Goal: Task Accomplishment & Management: Use online tool/utility

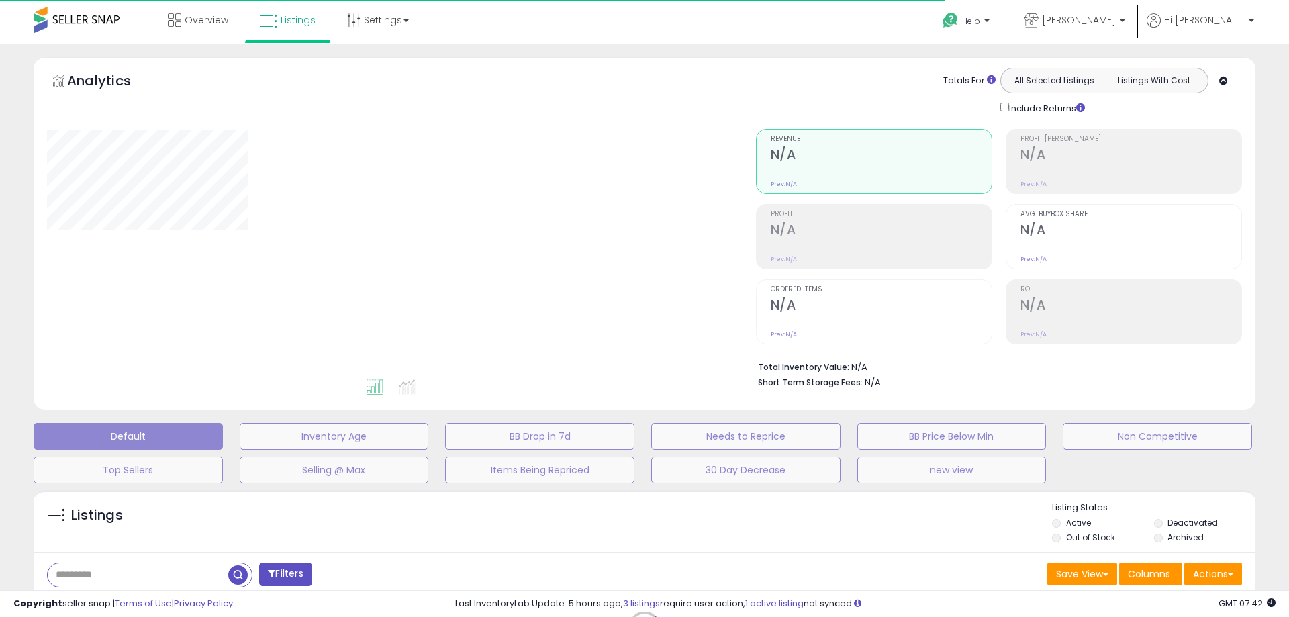
type input "**********"
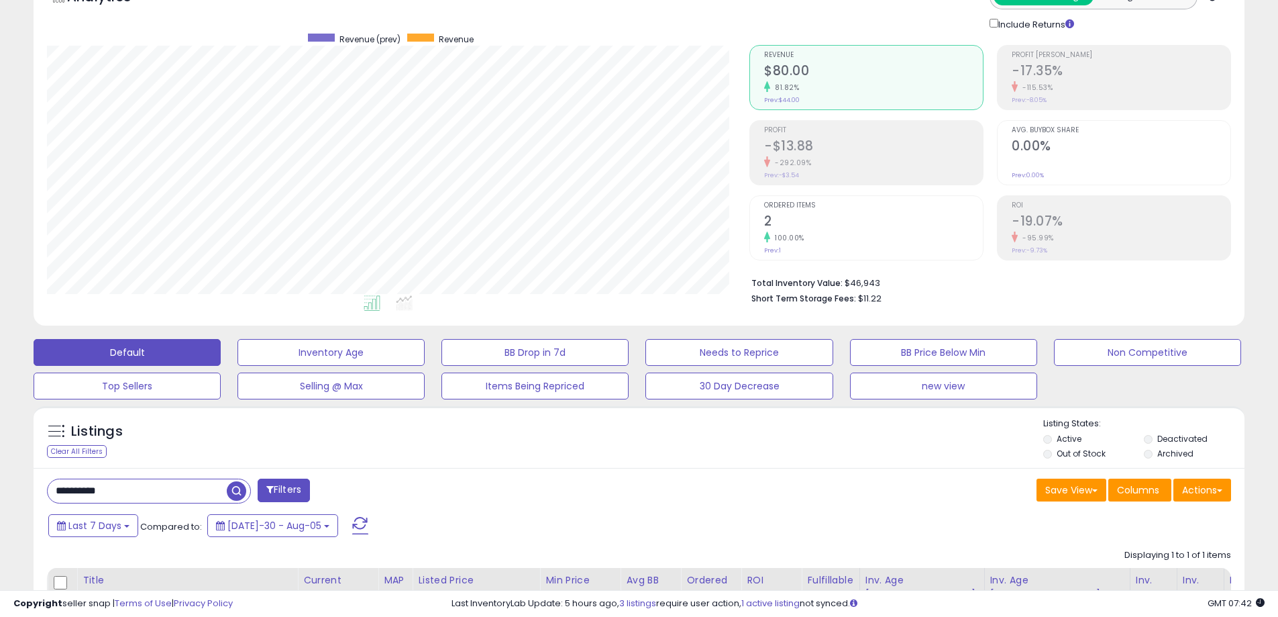
scroll to position [201, 0]
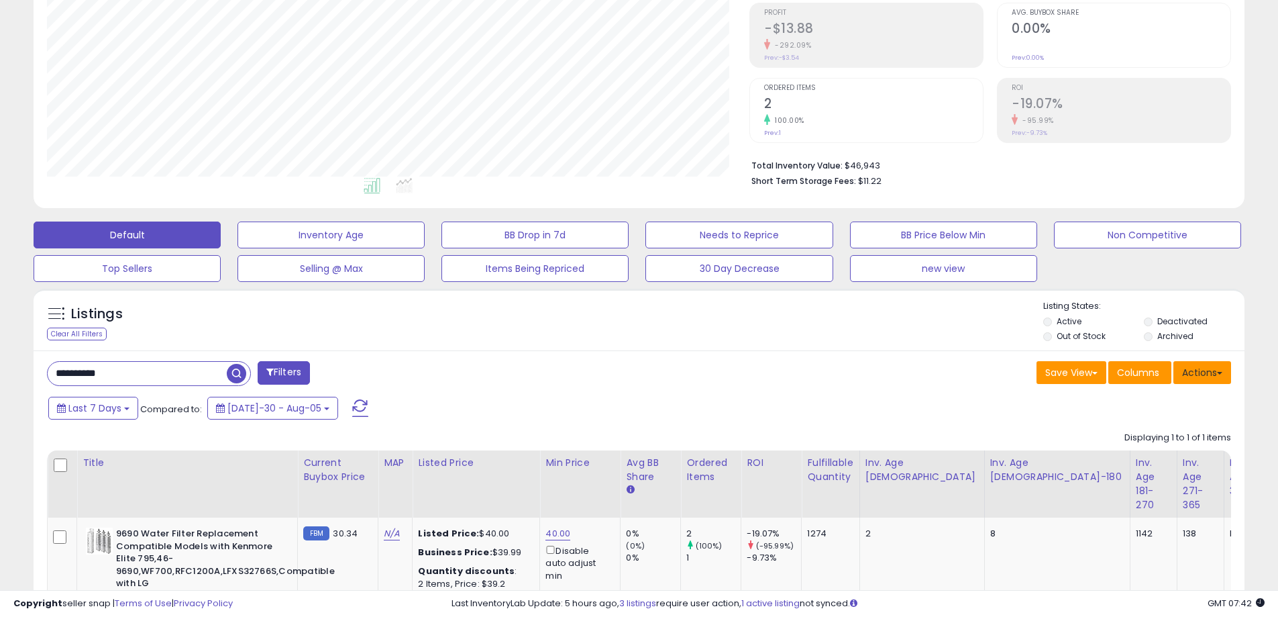
click at [1213, 370] on button "Actions" at bounding box center [1203, 372] width 58 height 23
click at [1156, 460] on link "Export All Columns" at bounding box center [1147, 458] width 147 height 21
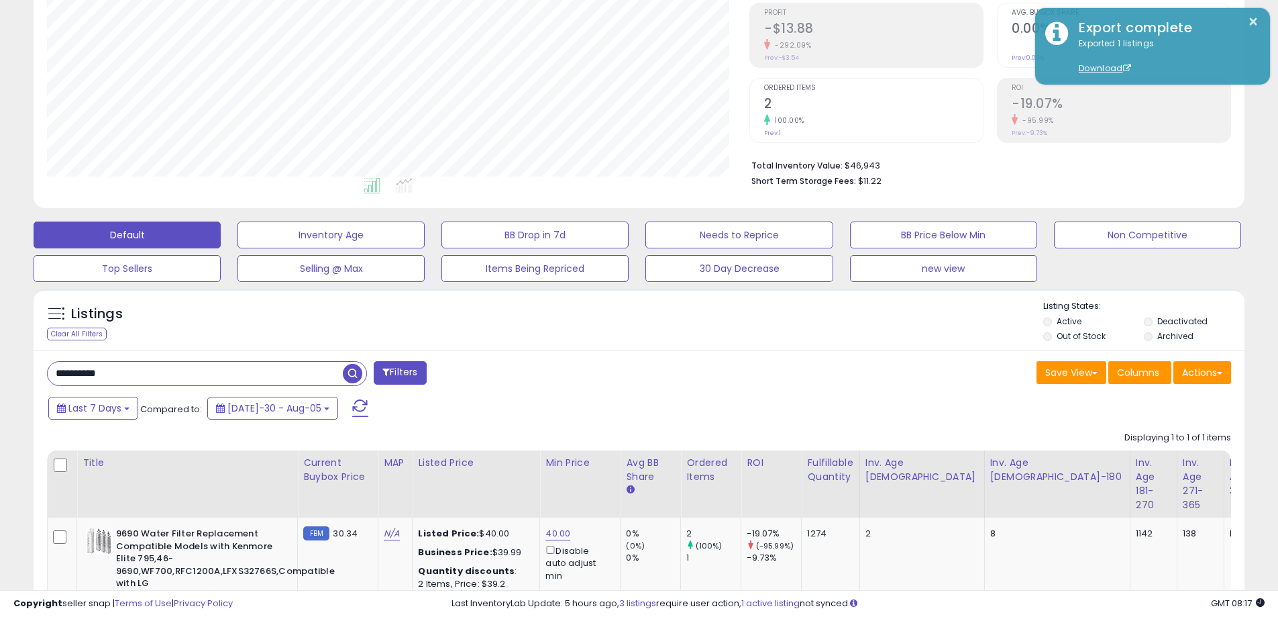
drag, startPoint x: 187, startPoint y: 370, endPoint x: 36, endPoint y: 368, distance: 151.0
click at [36, 368] on div "**********" at bounding box center [639, 532] width 1211 height 365
click at [360, 373] on span "button" at bounding box center [352, 373] width 19 height 19
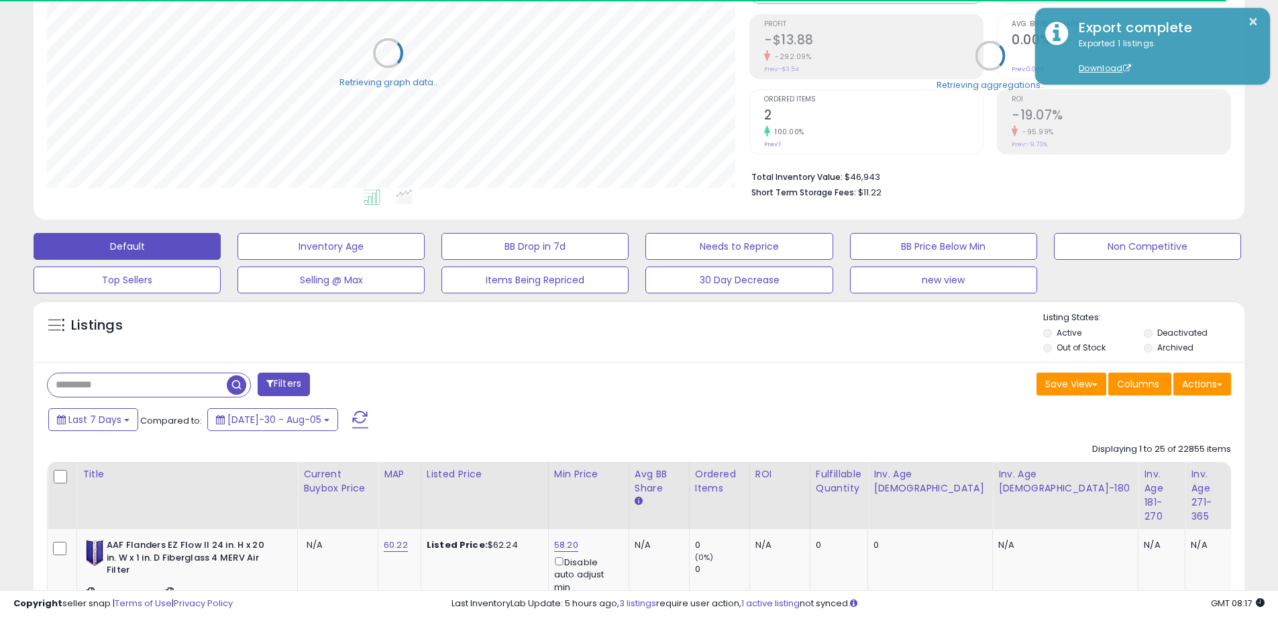
scroll to position [670850, 670422]
click at [1225, 385] on button "Actions" at bounding box center [1203, 383] width 58 height 23
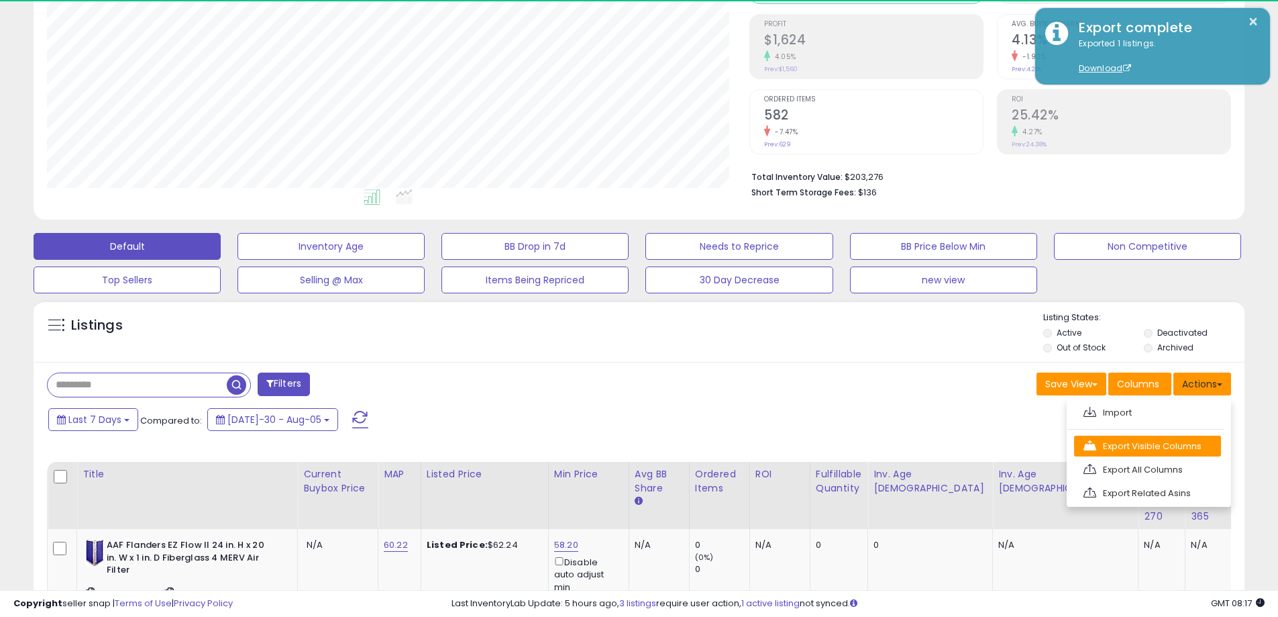
scroll to position [275, 703]
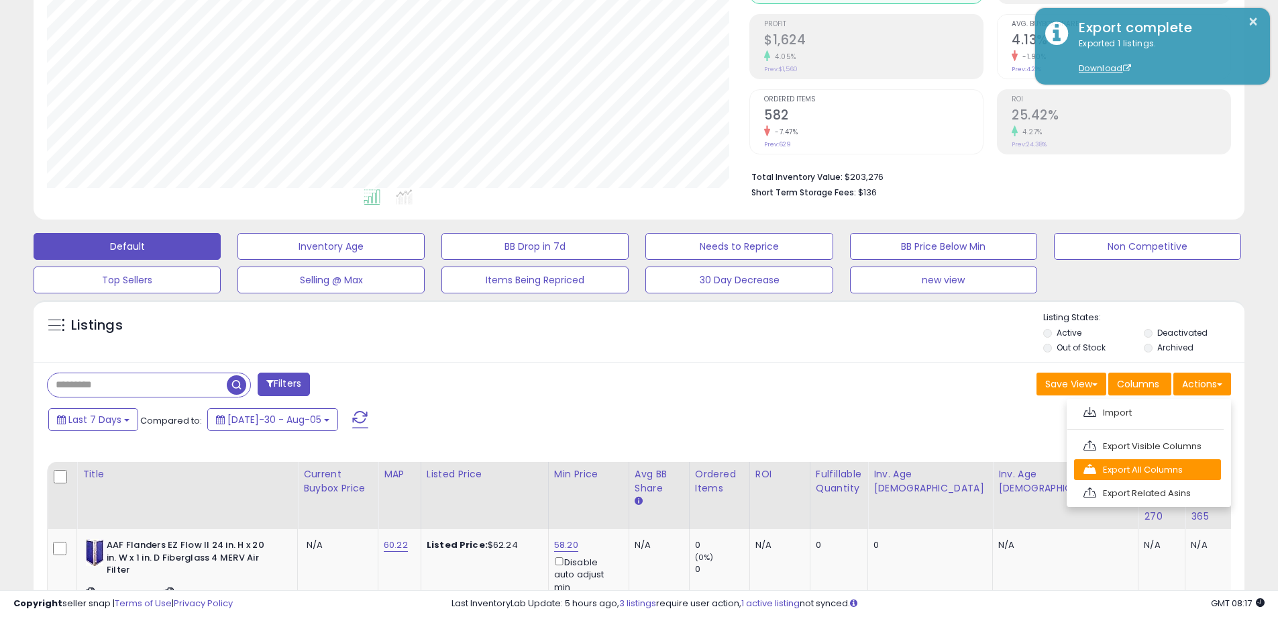
click at [1152, 471] on link "Export All Columns" at bounding box center [1147, 469] width 147 height 21
click at [1219, 387] on button "Actions" at bounding box center [1203, 383] width 58 height 23
click at [1168, 468] on link "Export All Columns" at bounding box center [1147, 469] width 147 height 21
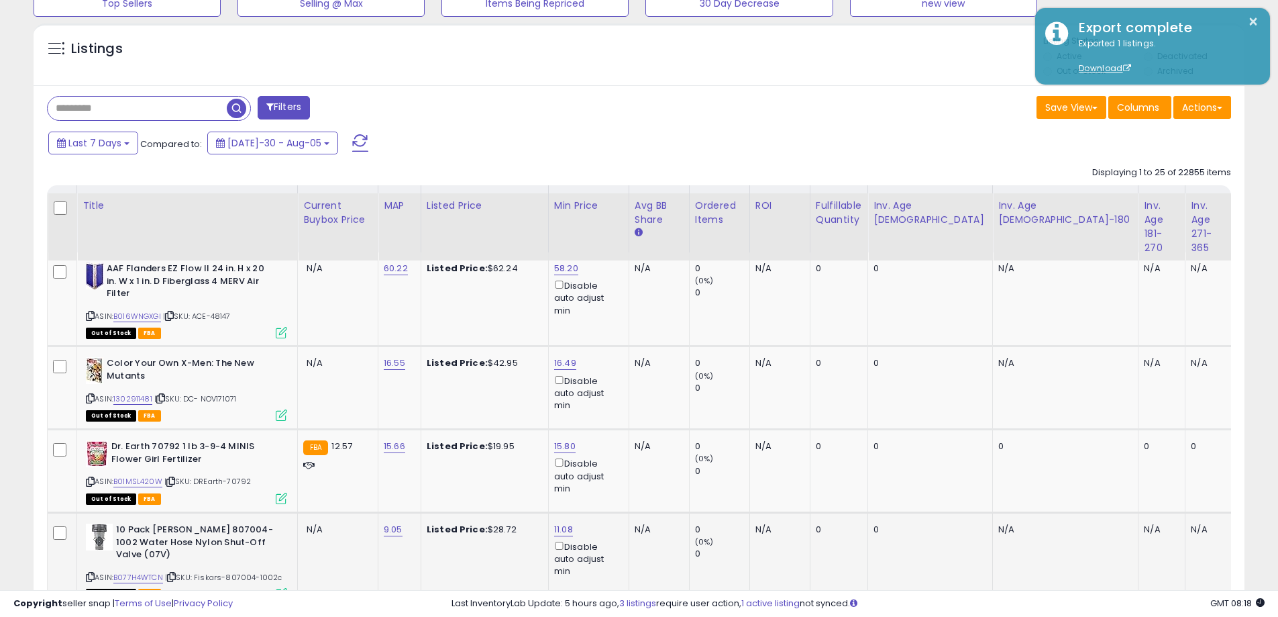
scroll to position [257, 0]
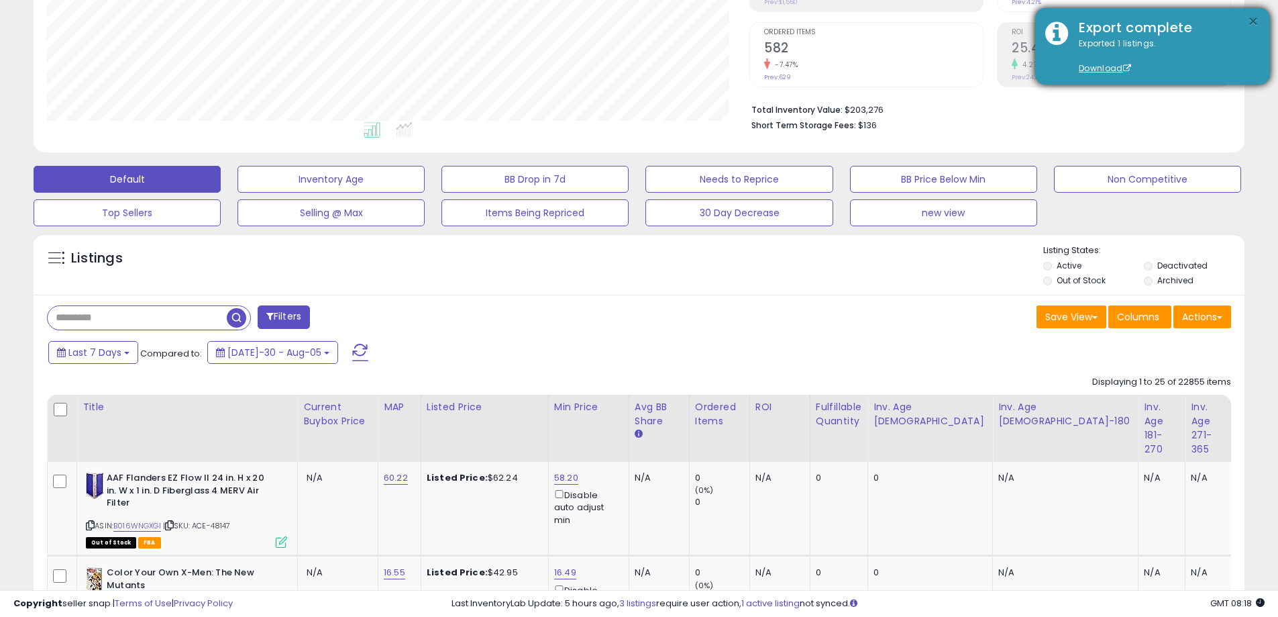
click at [1251, 17] on button "×" at bounding box center [1253, 21] width 11 height 17
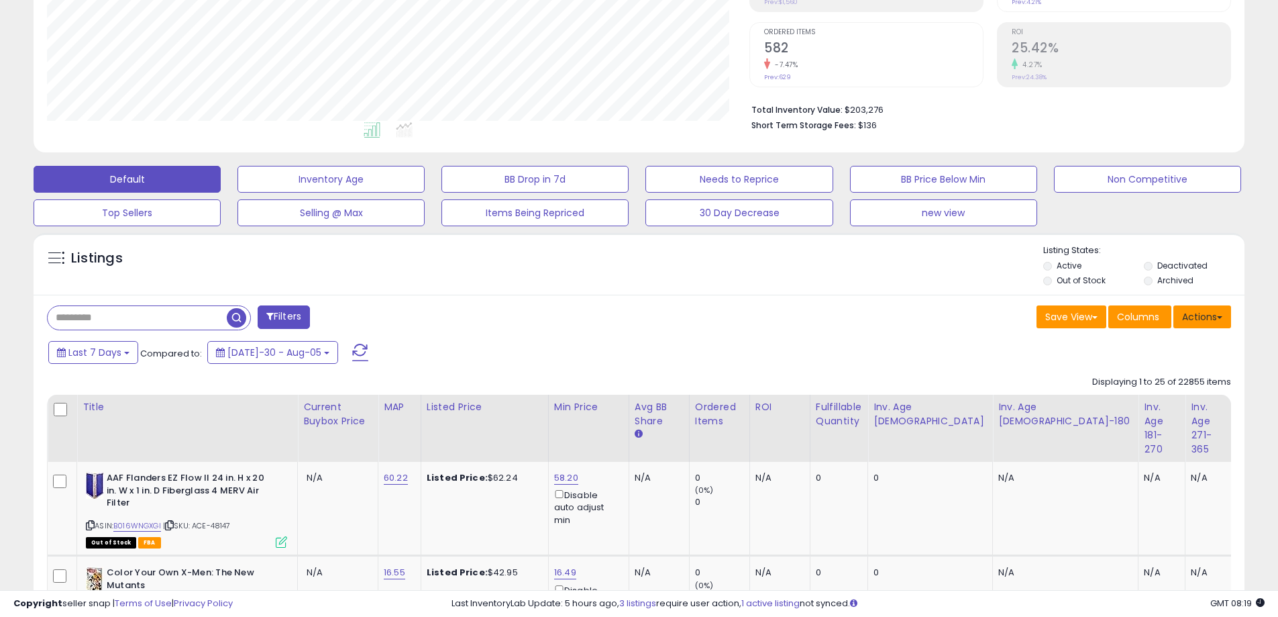
click at [1224, 318] on button "Actions" at bounding box center [1203, 316] width 58 height 23
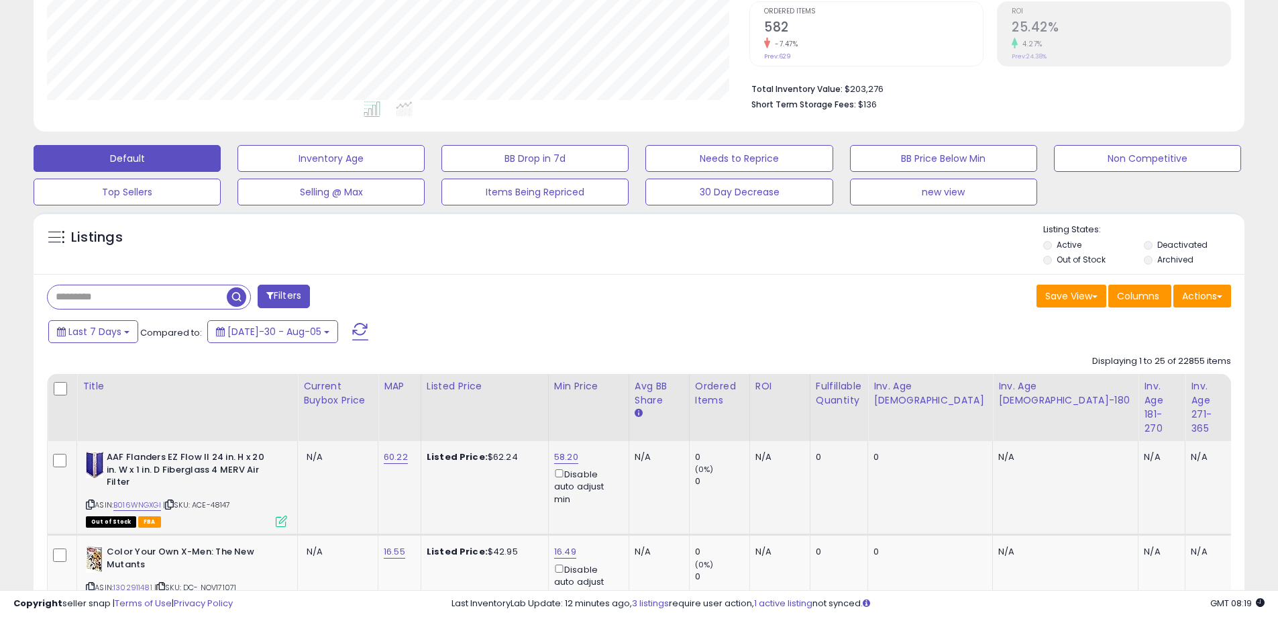
scroll to position [485, 0]
